Goal: Transaction & Acquisition: Book appointment/travel/reservation

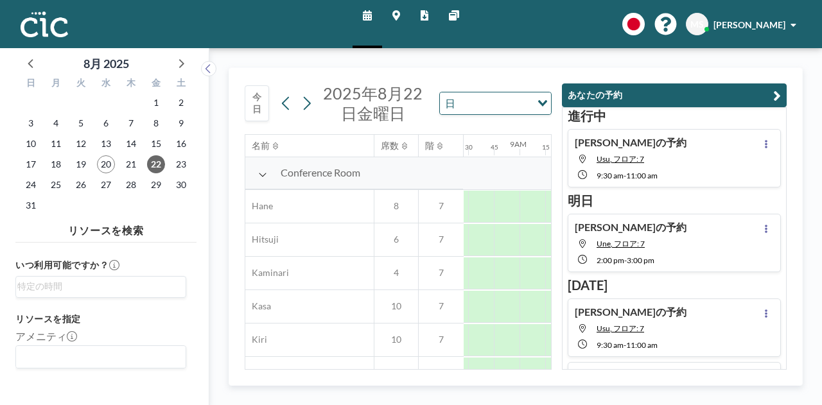
scroll to position [0, 874]
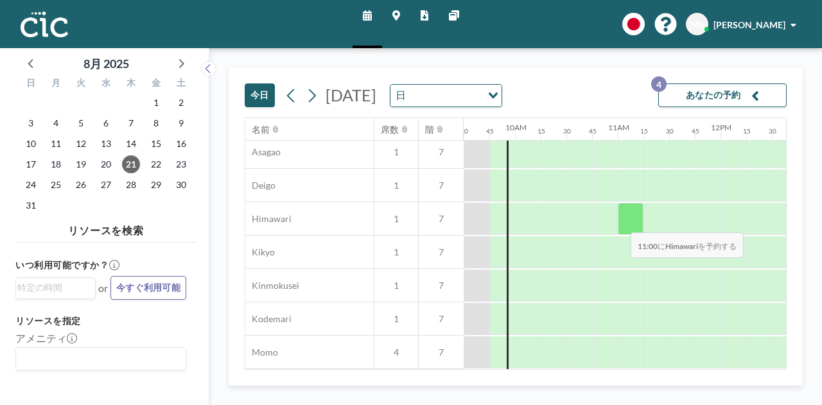
scroll to position [450, 976]
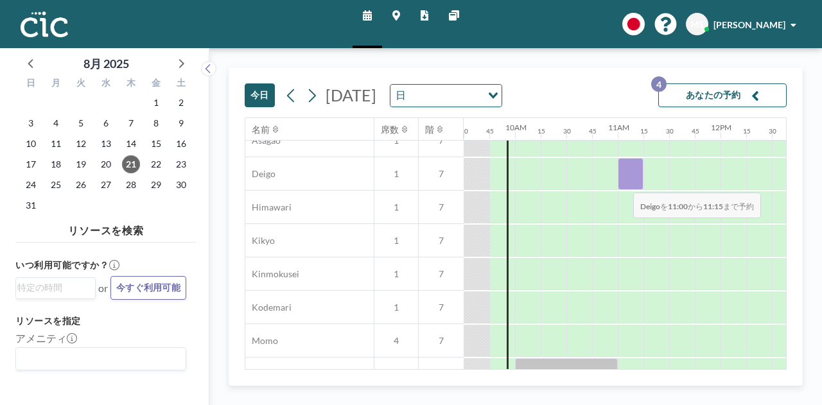
click at [623, 183] on div at bounding box center [631, 174] width 26 height 32
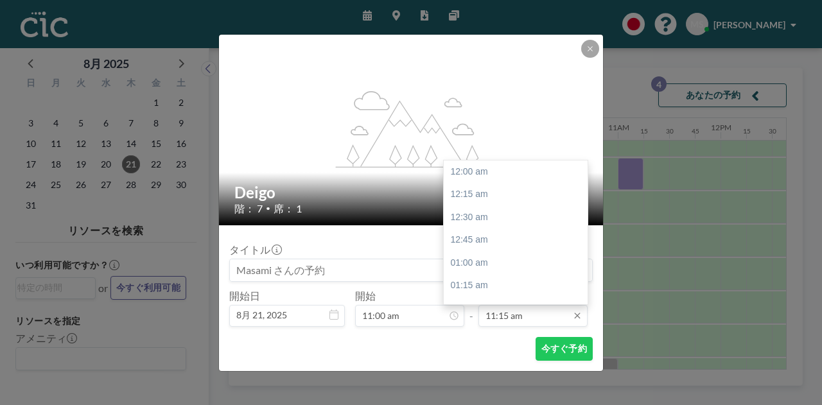
scroll to position [1029, 0]
click at [510, 239] on div "12:00 pm" at bounding box center [519, 240] width 150 height 23
type input "12:00 pm"
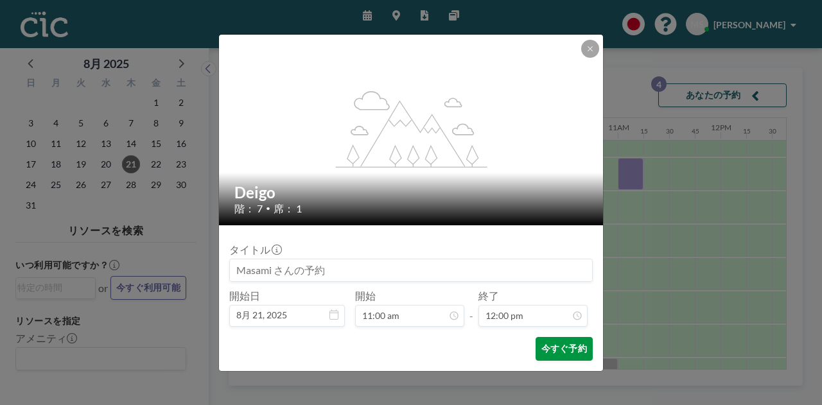
click at [550, 353] on button "今すぐ予約" at bounding box center [564, 349] width 57 height 24
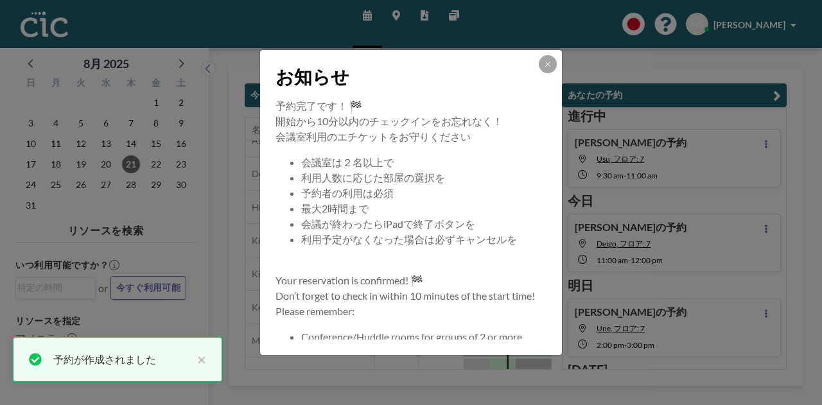
scroll to position [3, 0]
click at [552, 62] on button at bounding box center [548, 64] width 18 height 18
